Goal: Information Seeking & Learning: Learn about a topic

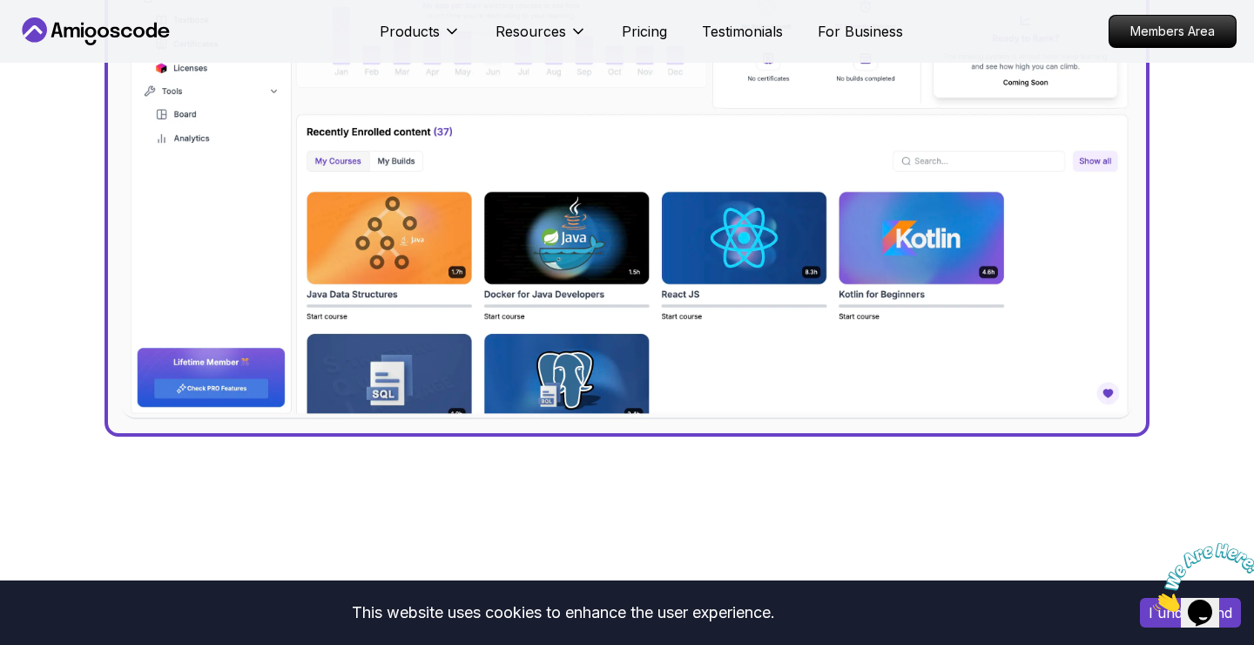
click at [602, 266] on img at bounding box center [627, 116] width 1010 height 606
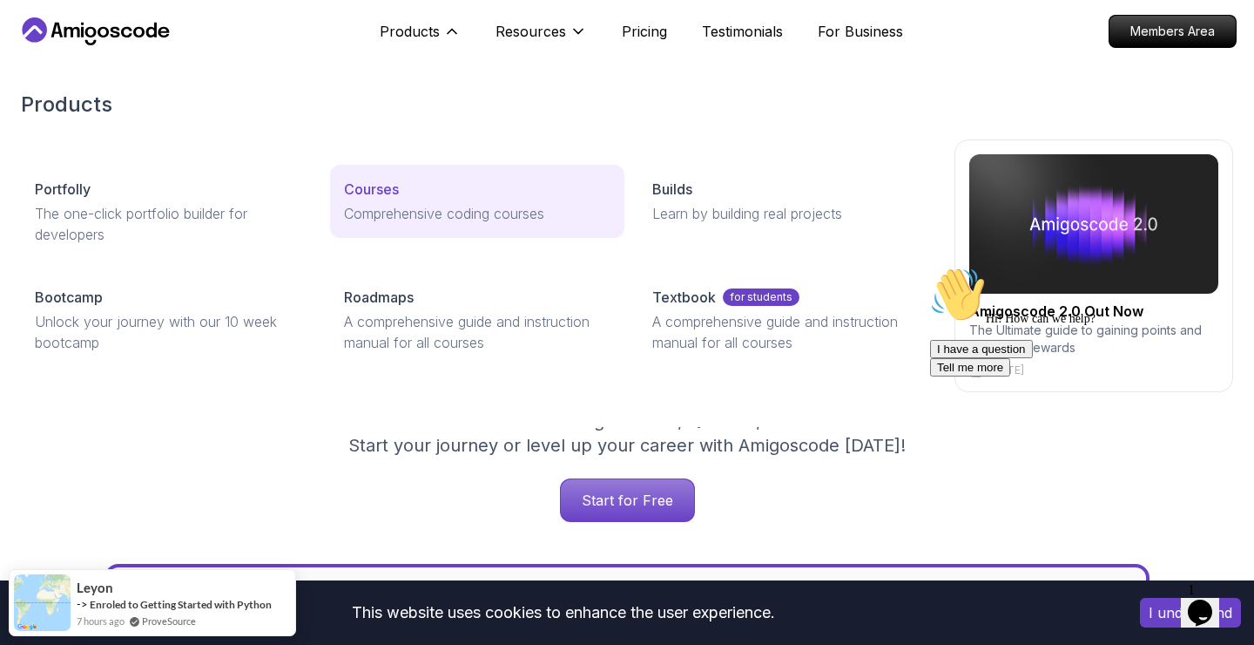
click at [380, 183] on p "Courses" at bounding box center [371, 189] width 55 height 21
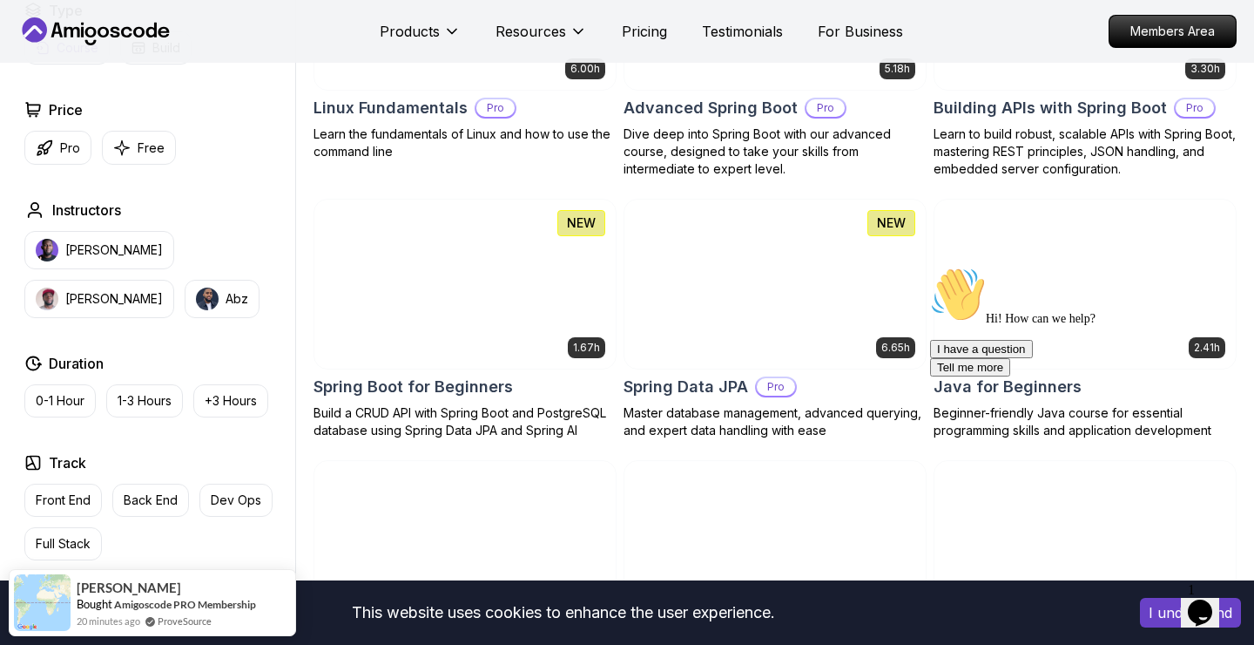
scroll to position [632, 0]
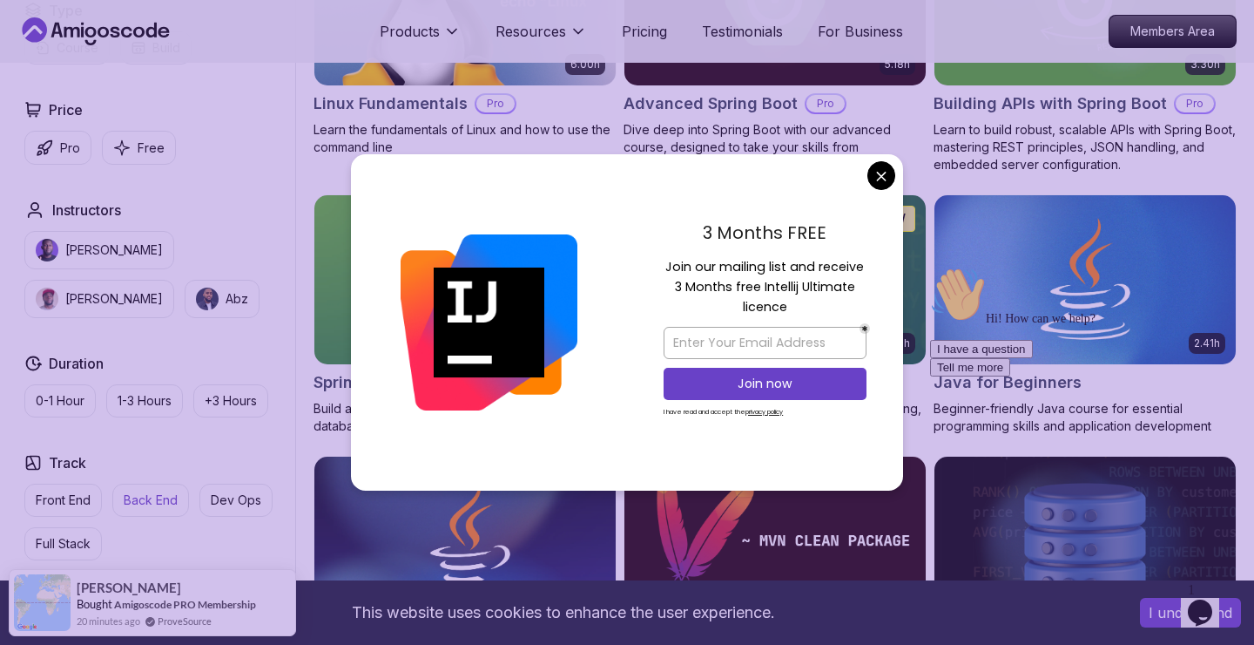
click at [153, 492] on p "Back End" at bounding box center [151, 499] width 54 height 17
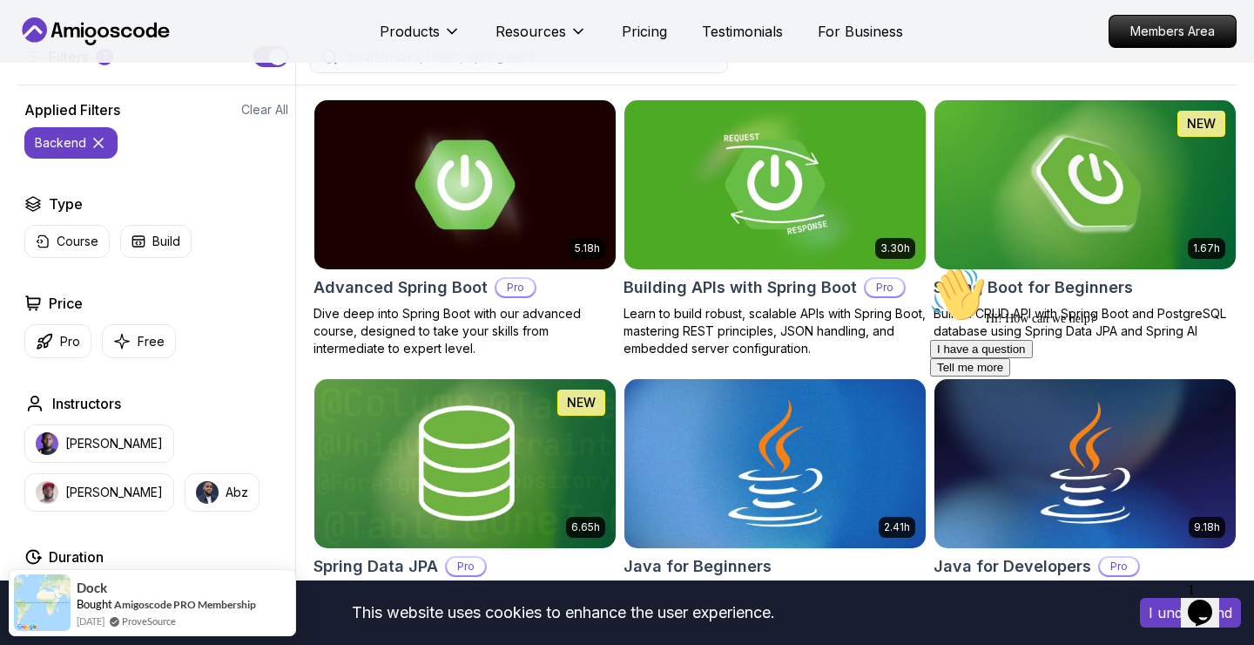
scroll to position [220, 0]
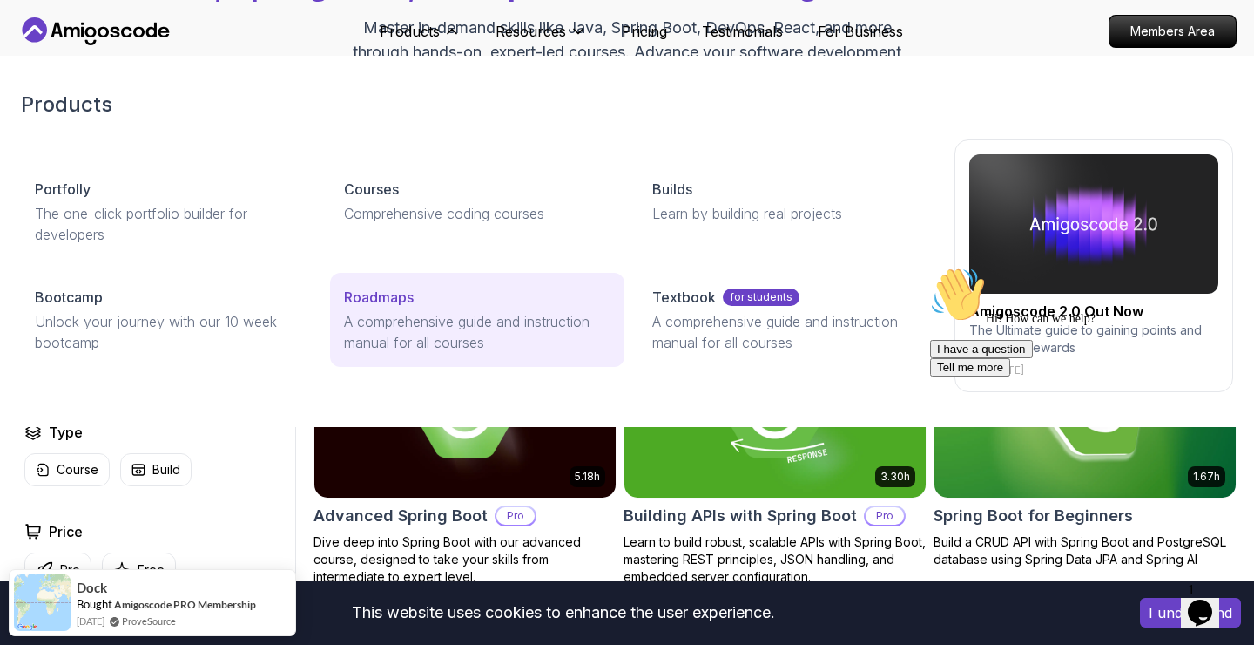
click at [403, 309] on link "Roadmaps A comprehensive guide and instruction manual for all courses" at bounding box center [477, 320] width 295 height 94
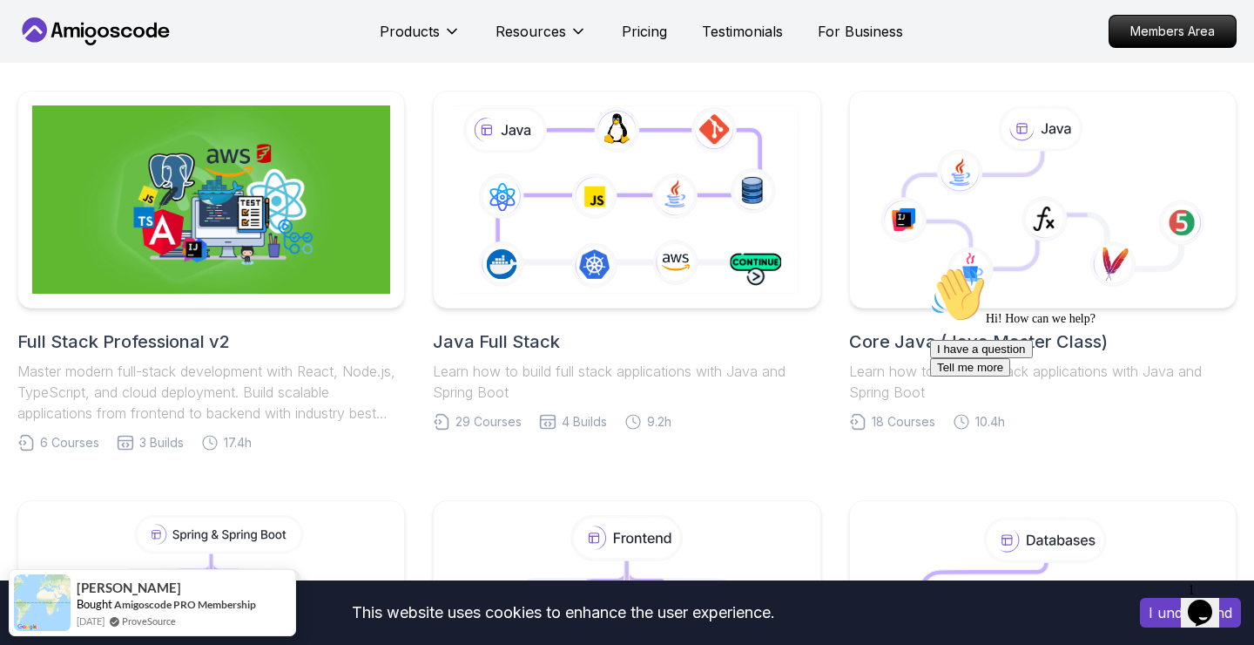
scroll to position [382, 0]
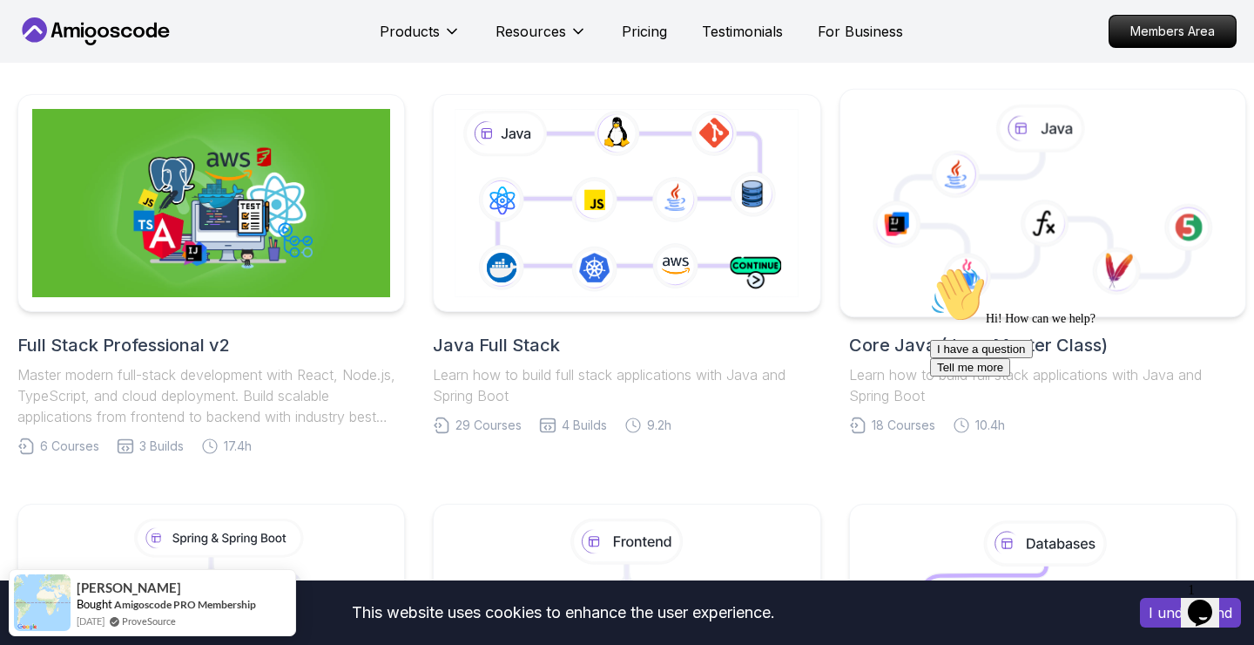
click at [1037, 232] on icon at bounding box center [1044, 223] width 49 height 48
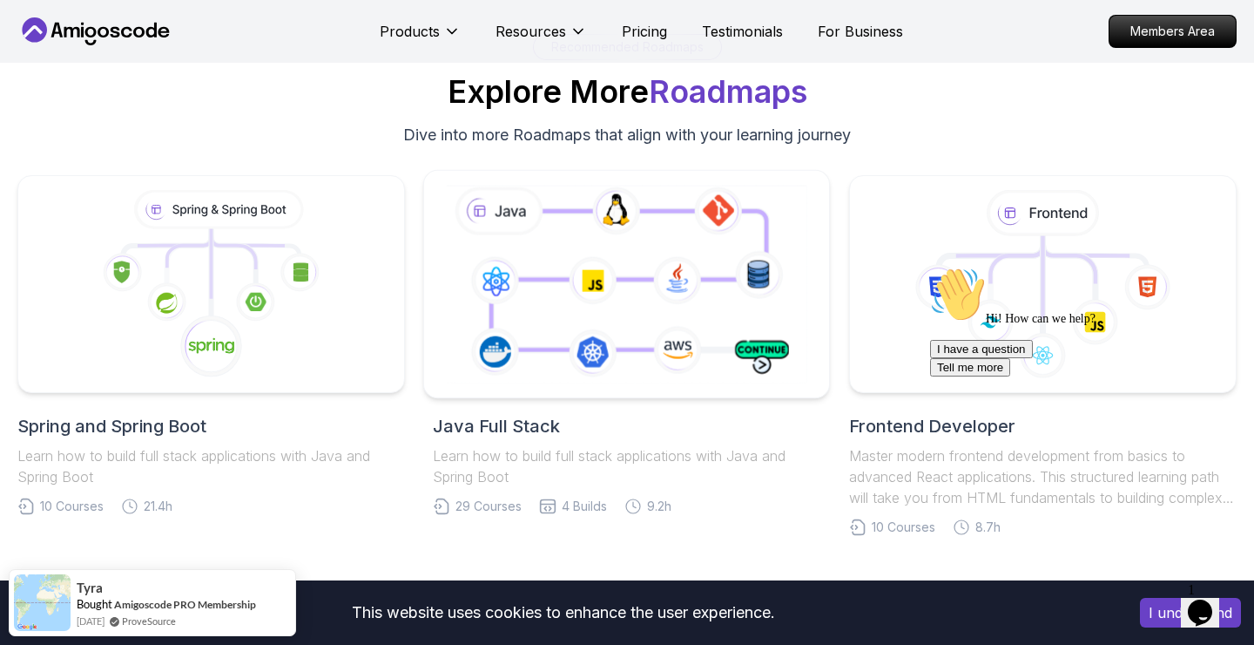
scroll to position [10895, 0]
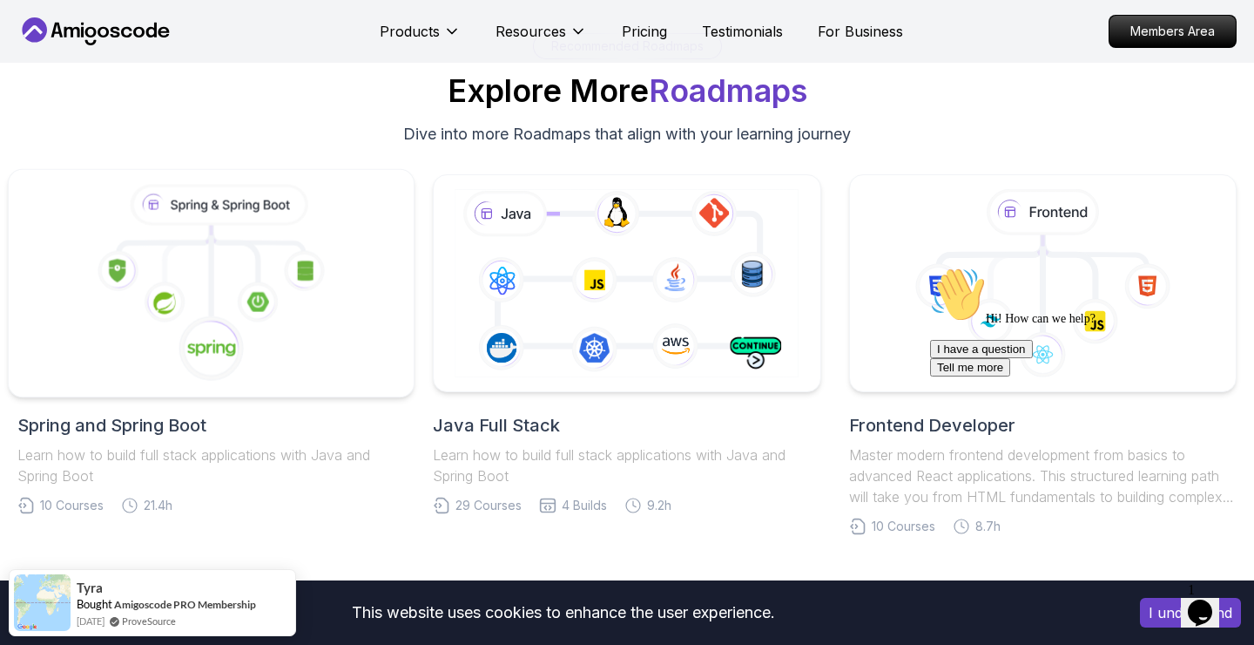
click at [197, 315] on icon at bounding box center [212, 348] width 66 height 66
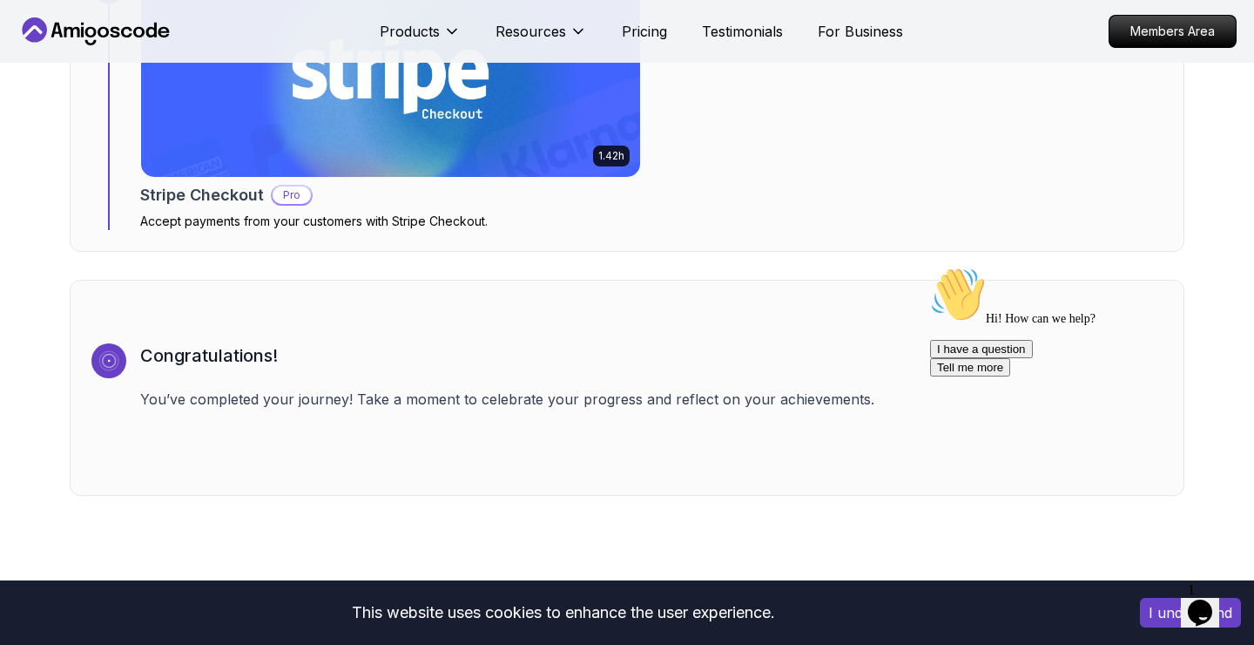
scroll to position [5618, 0]
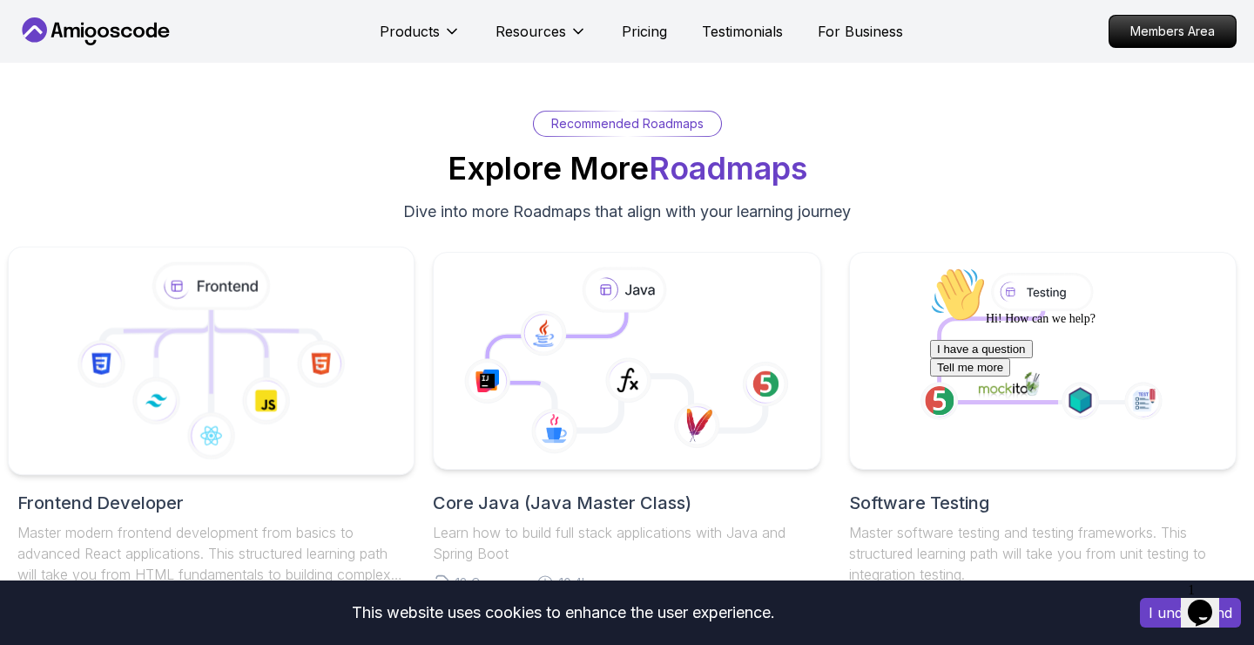
click at [267, 376] on icon at bounding box center [266, 400] width 49 height 49
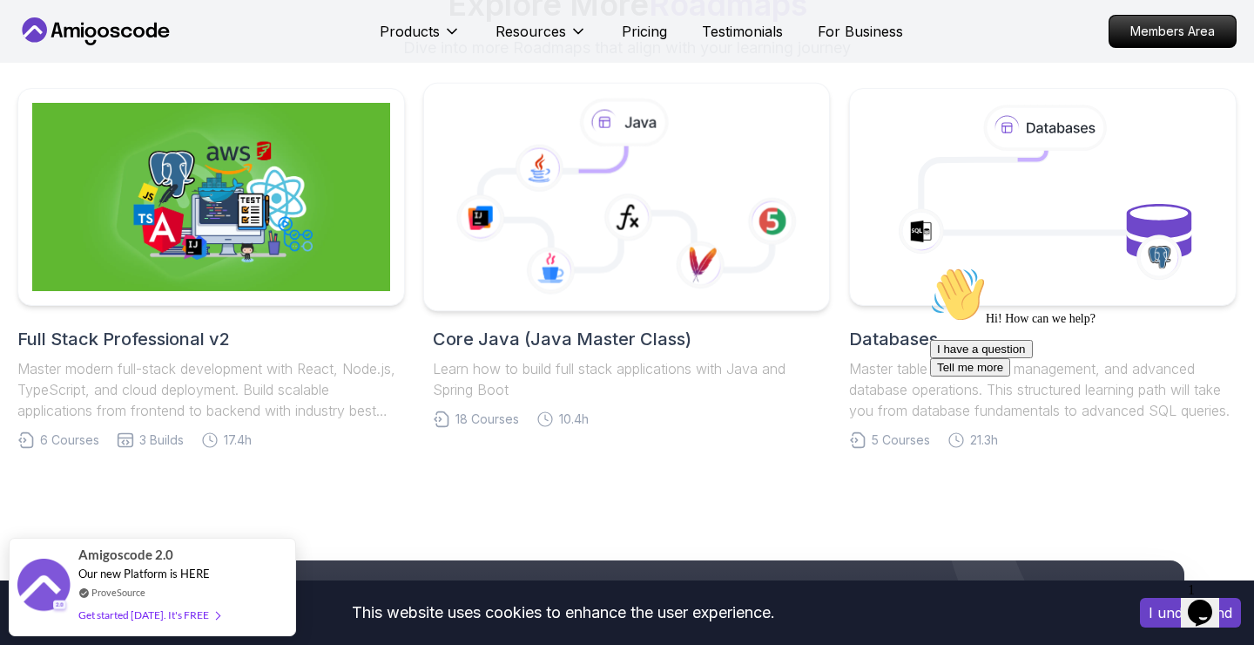
scroll to position [5489, 0]
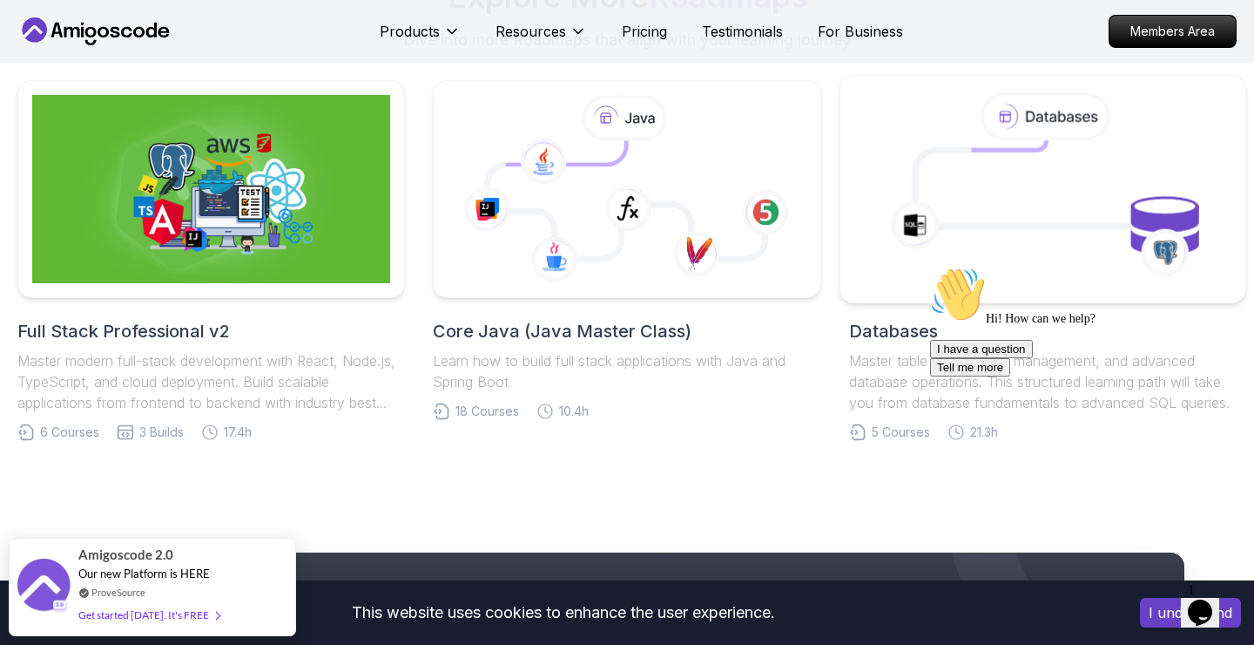
click at [915, 200] on icon at bounding box center [915, 224] width 49 height 49
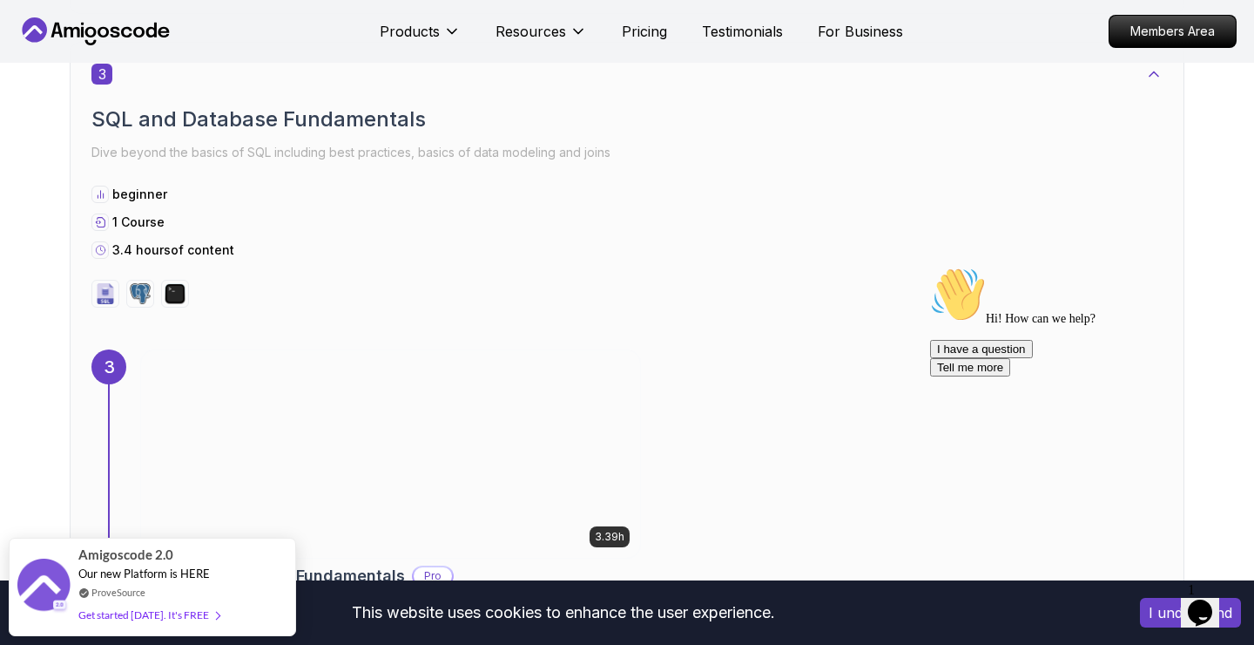
scroll to position [2276, 0]
